Goal: Task Accomplishment & Management: Complete application form

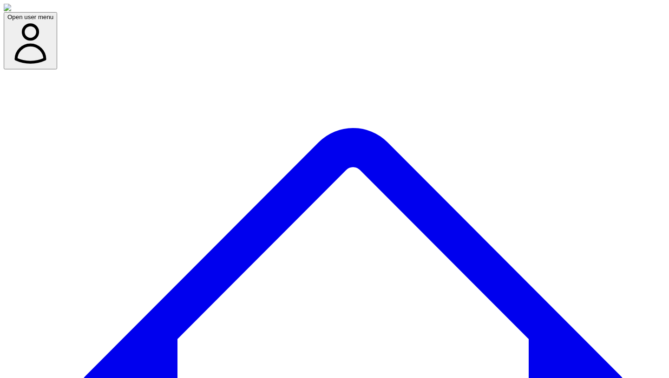
drag, startPoint x: 662, startPoint y: 70, endPoint x: 584, endPoint y: 66, distance: 78.2
copy span "Capture Insights"
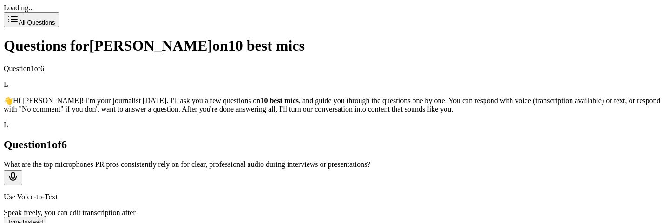
scroll to position [47, 0]
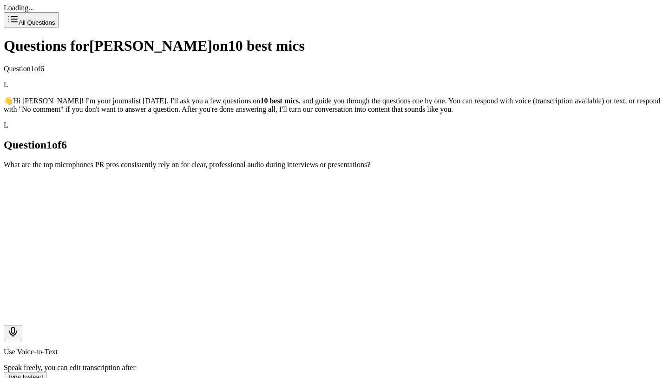
click at [388, 160] on div "What are the top microphones PR pros consistently rely on for clear, profession…" at bounding box center [335, 164] width 662 height 8
